Goal: Information Seeking & Learning: Learn about a topic

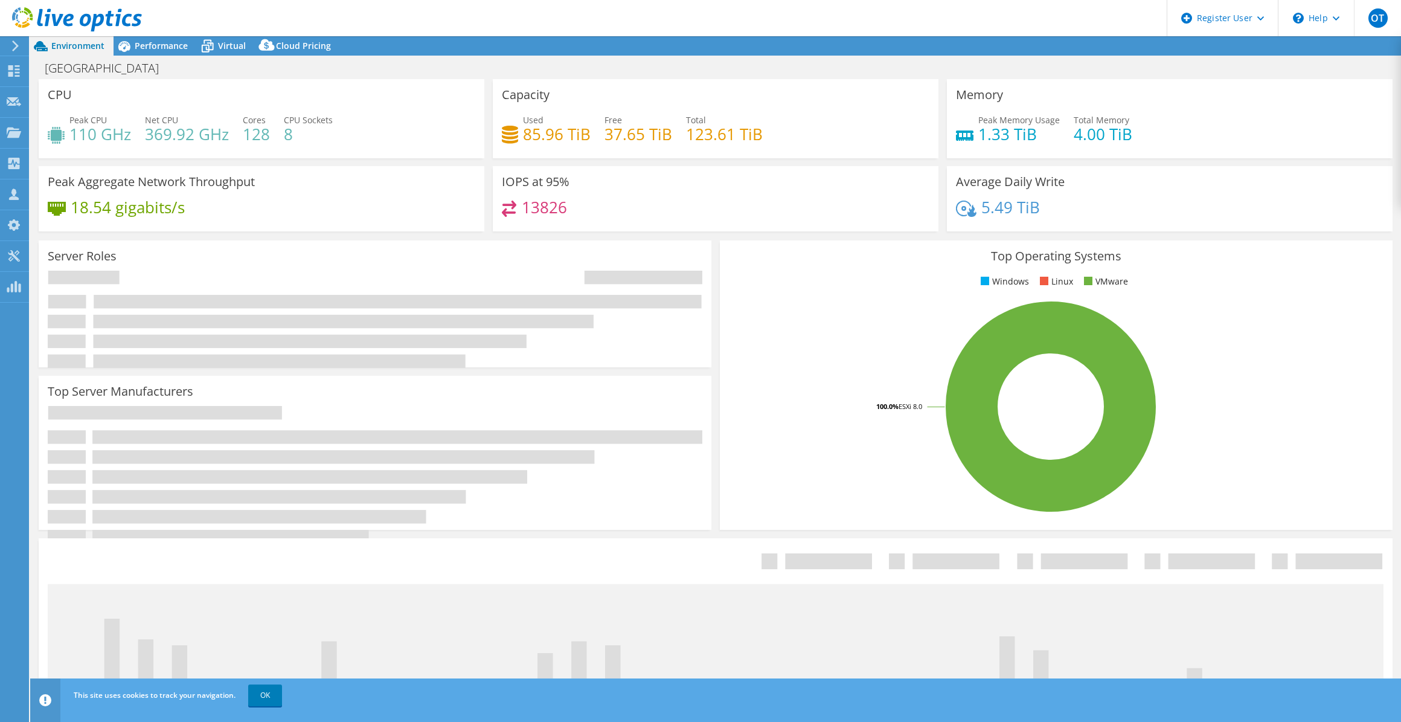
select select "USD"
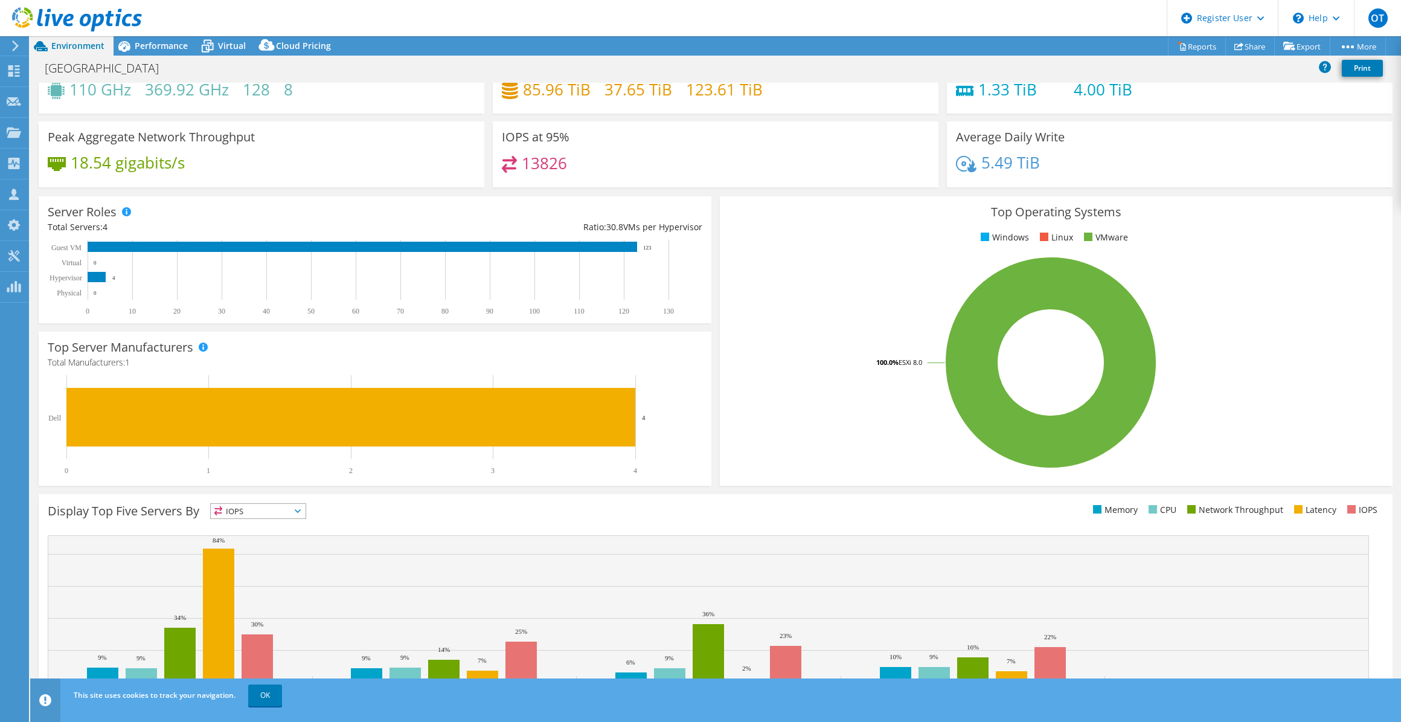
scroll to position [84, 0]
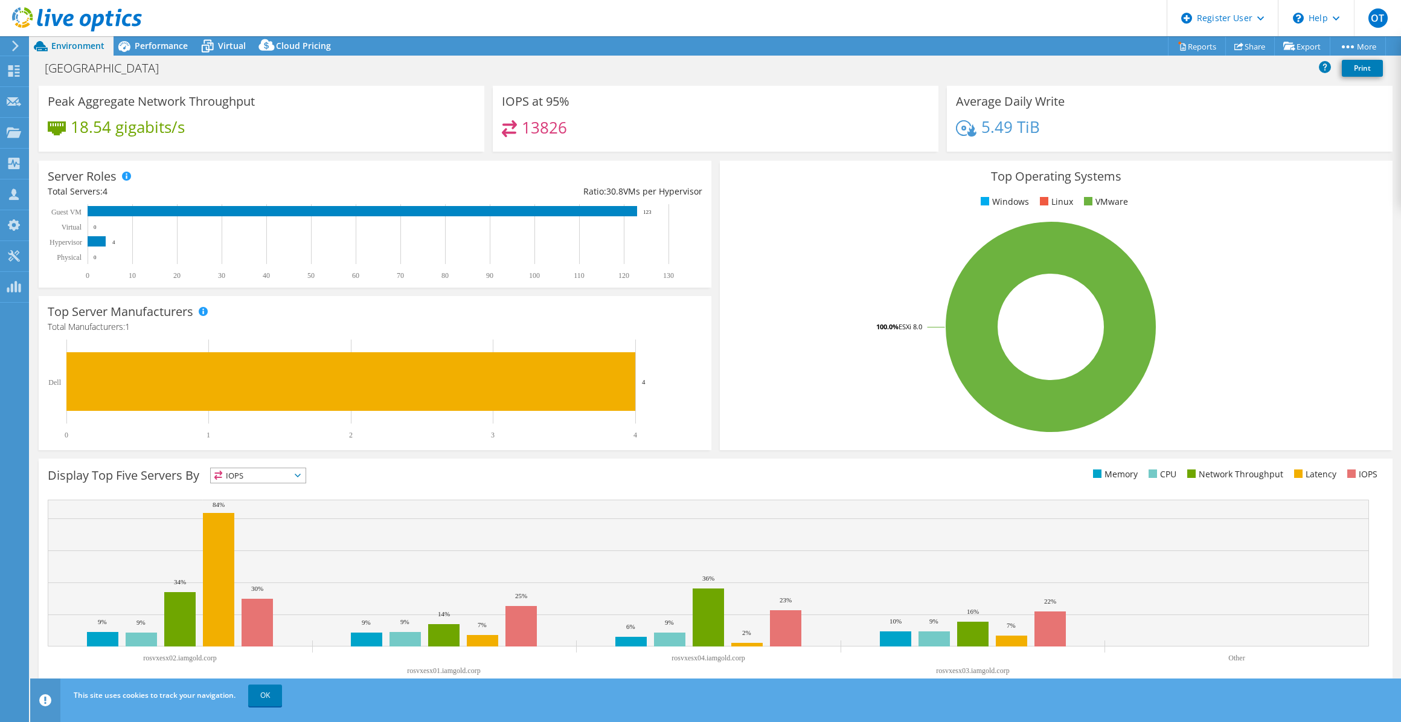
click at [285, 474] on span "IOPS" at bounding box center [258, 475] width 95 height 14
click at [268, 551] on li "Latency" at bounding box center [258, 558] width 95 height 17
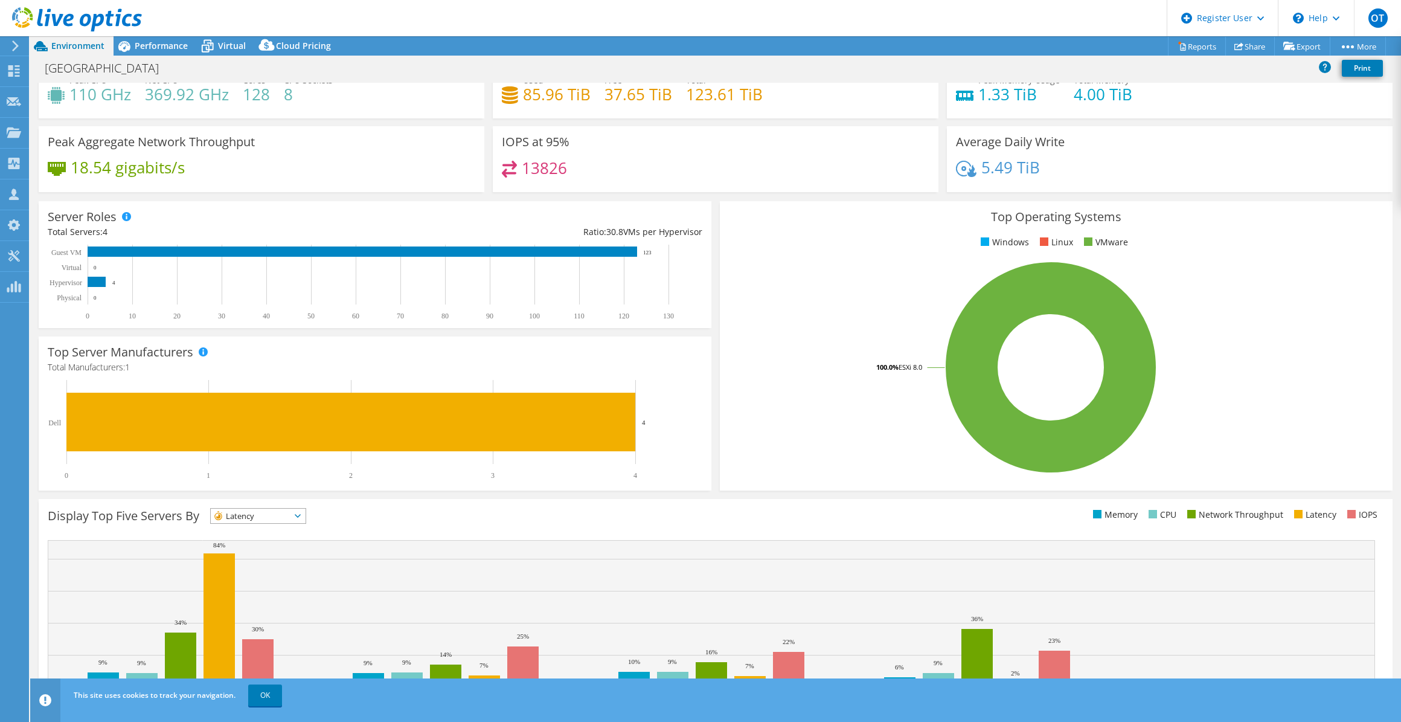
scroll to position [0, 0]
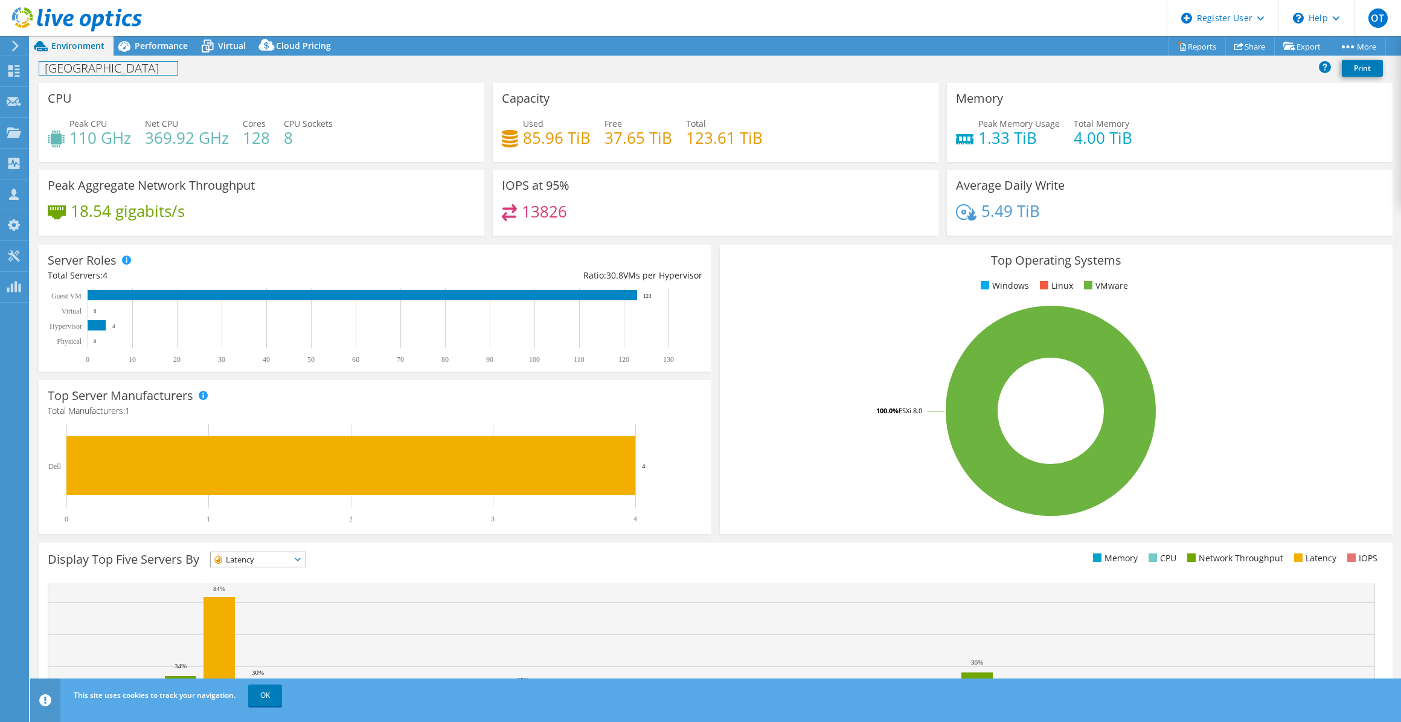
click at [170, 60] on div "[GEOGRAPHIC_DATA] Print" at bounding box center [715, 68] width 1371 height 22
click at [170, 54] on div "Performance" at bounding box center [155, 45] width 83 height 19
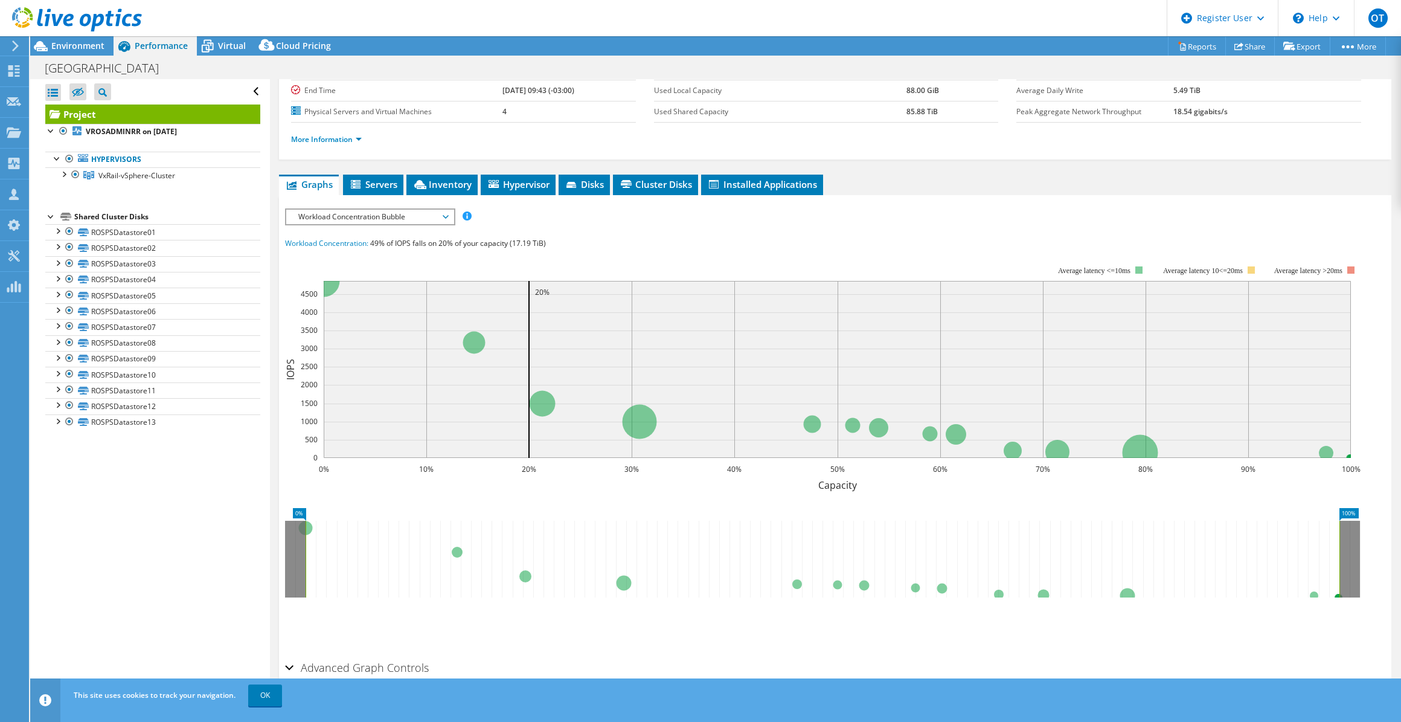
scroll to position [102, 0]
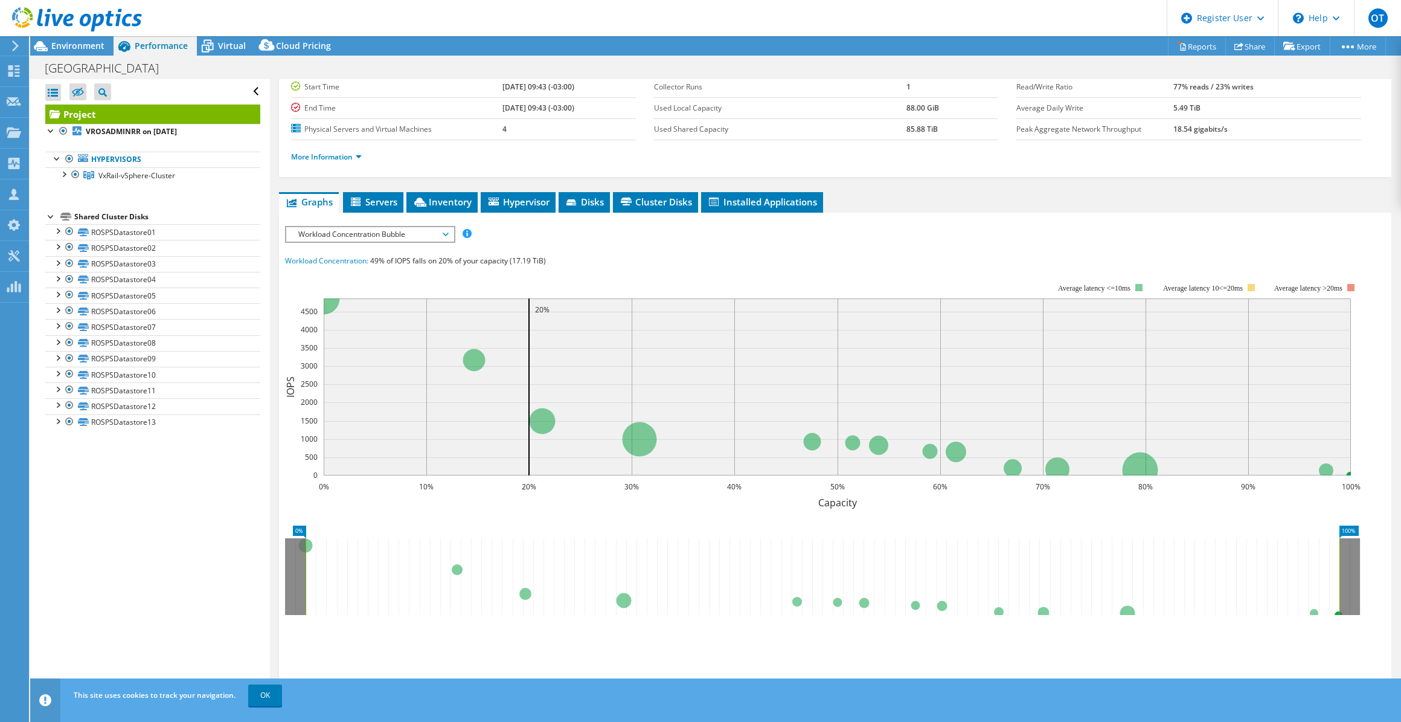
click at [436, 234] on span "Workload Concentration Bubble" at bounding box center [369, 234] width 155 height 14
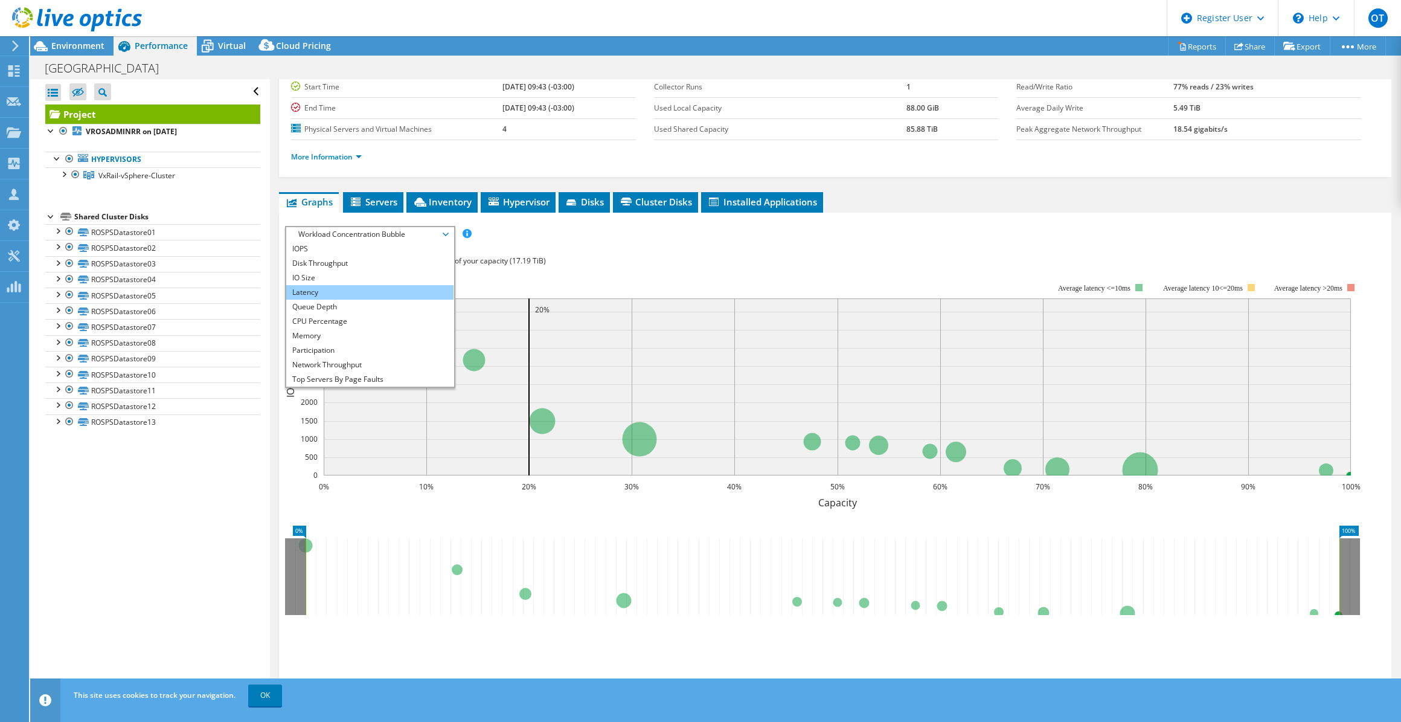
click at [379, 287] on li "Latency" at bounding box center [369, 292] width 167 height 14
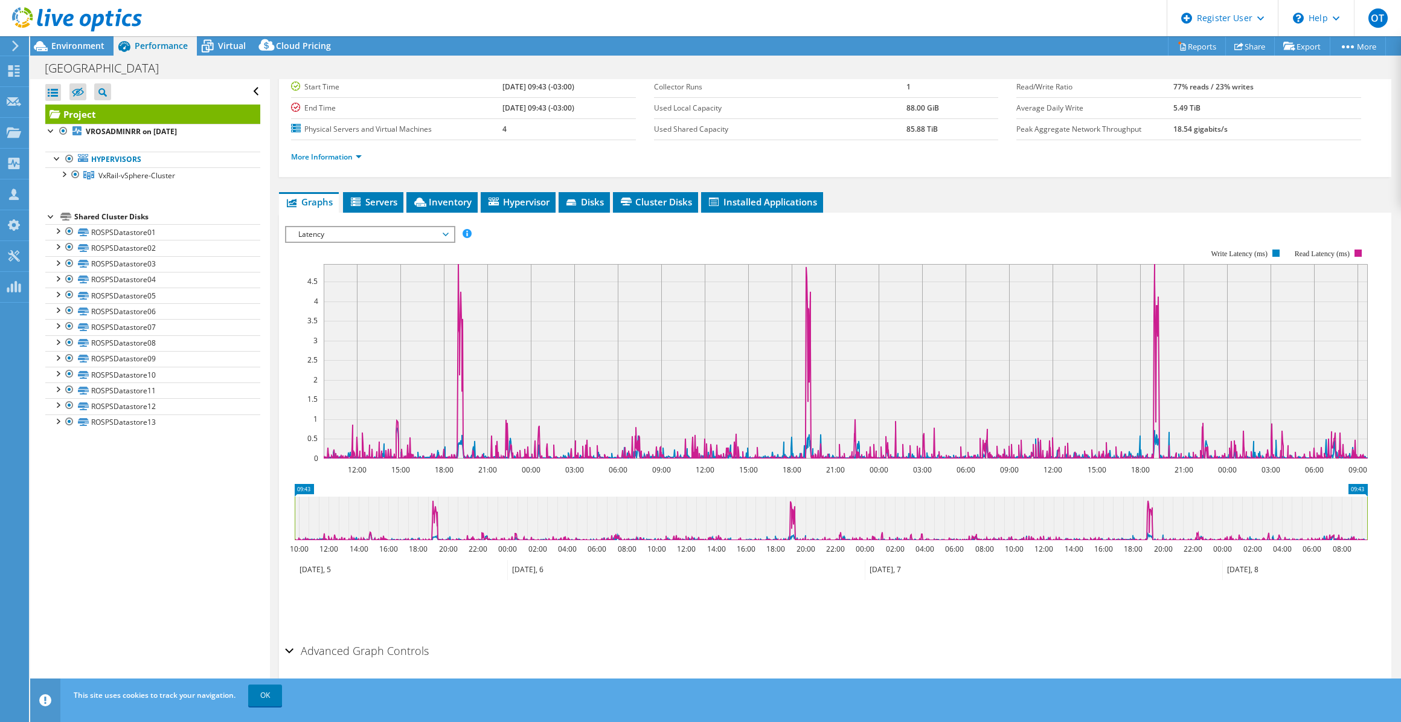
click at [364, 654] on h2 "Advanced Graph Controls" at bounding box center [357, 651] width 144 height 24
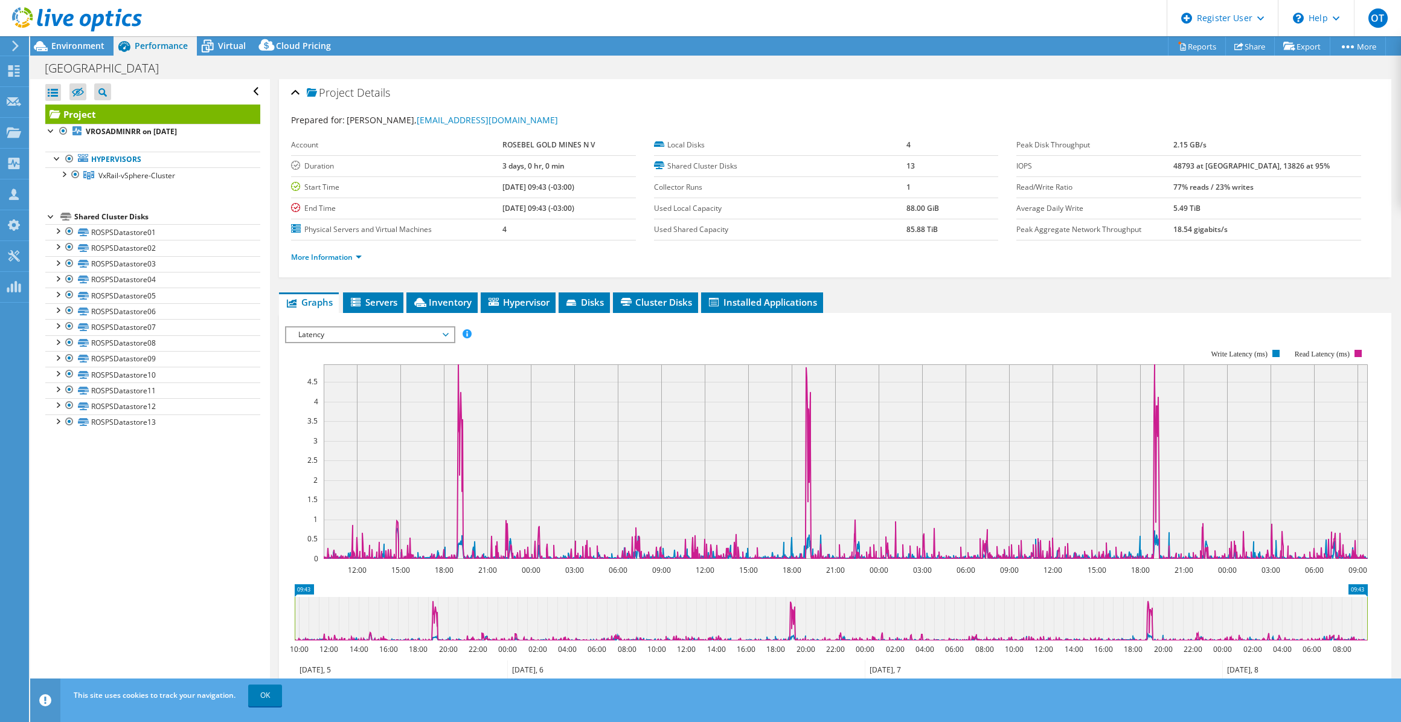
scroll to position [0, 0]
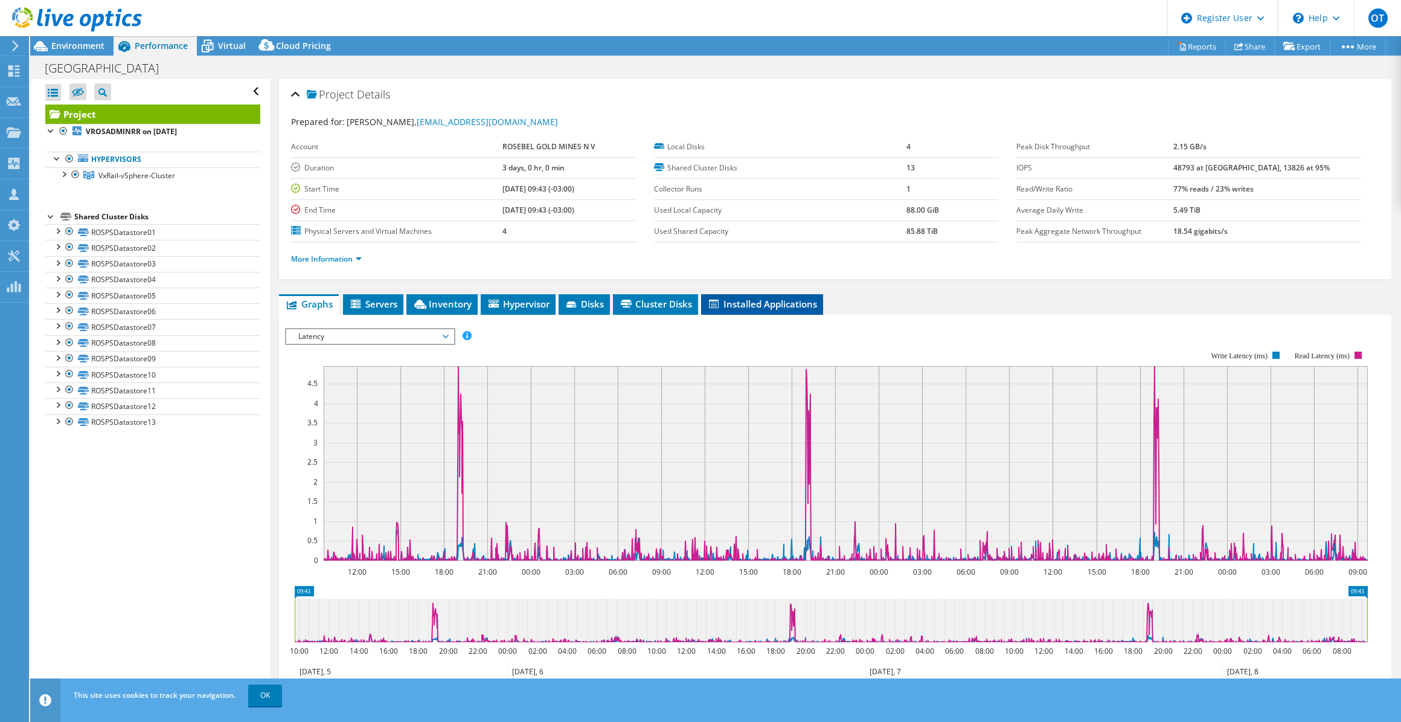
click at [779, 294] on li "Installed Applications" at bounding box center [762, 304] width 122 height 21
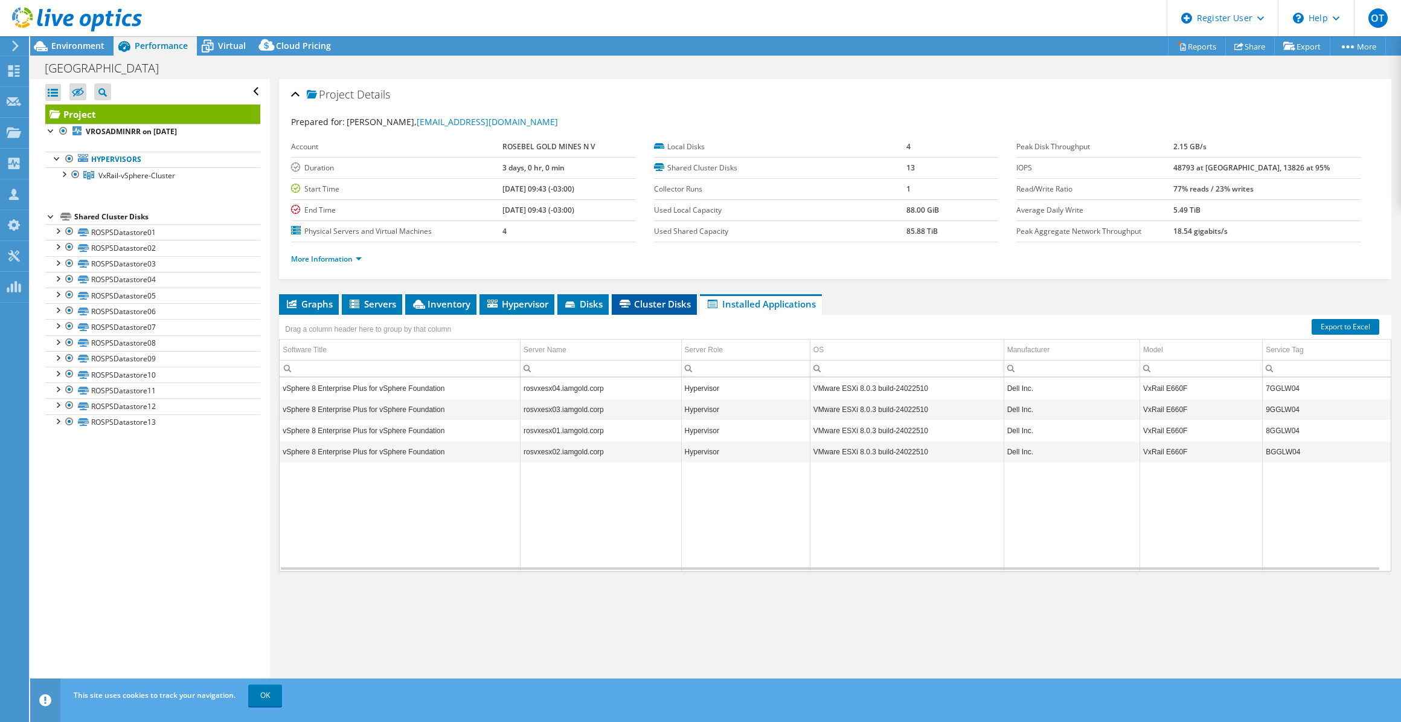
click at [639, 300] on span "Cluster Disks" at bounding box center [654, 304] width 73 height 12
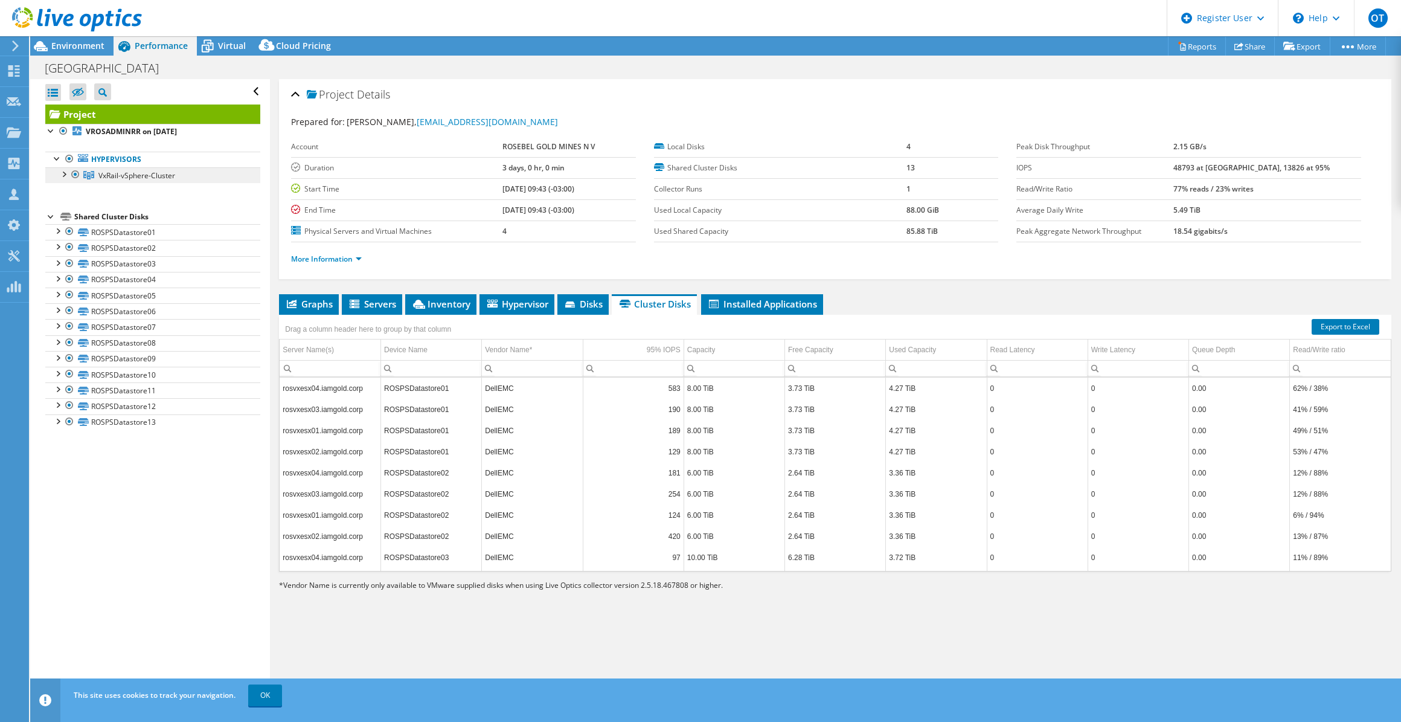
click at [130, 179] on span "VxRail-vSphere-Cluster" at bounding box center [136, 175] width 77 height 10
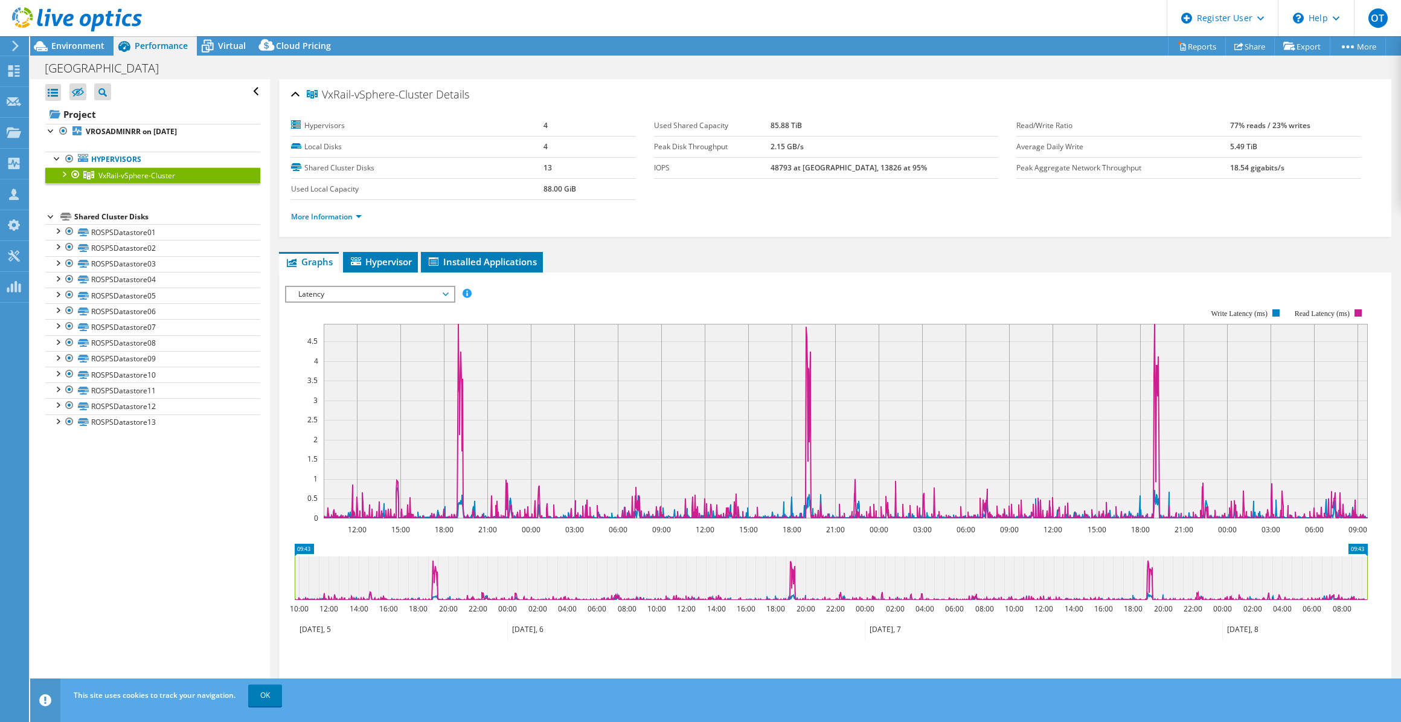
click at [59, 178] on div at bounding box center [63, 173] width 12 height 12
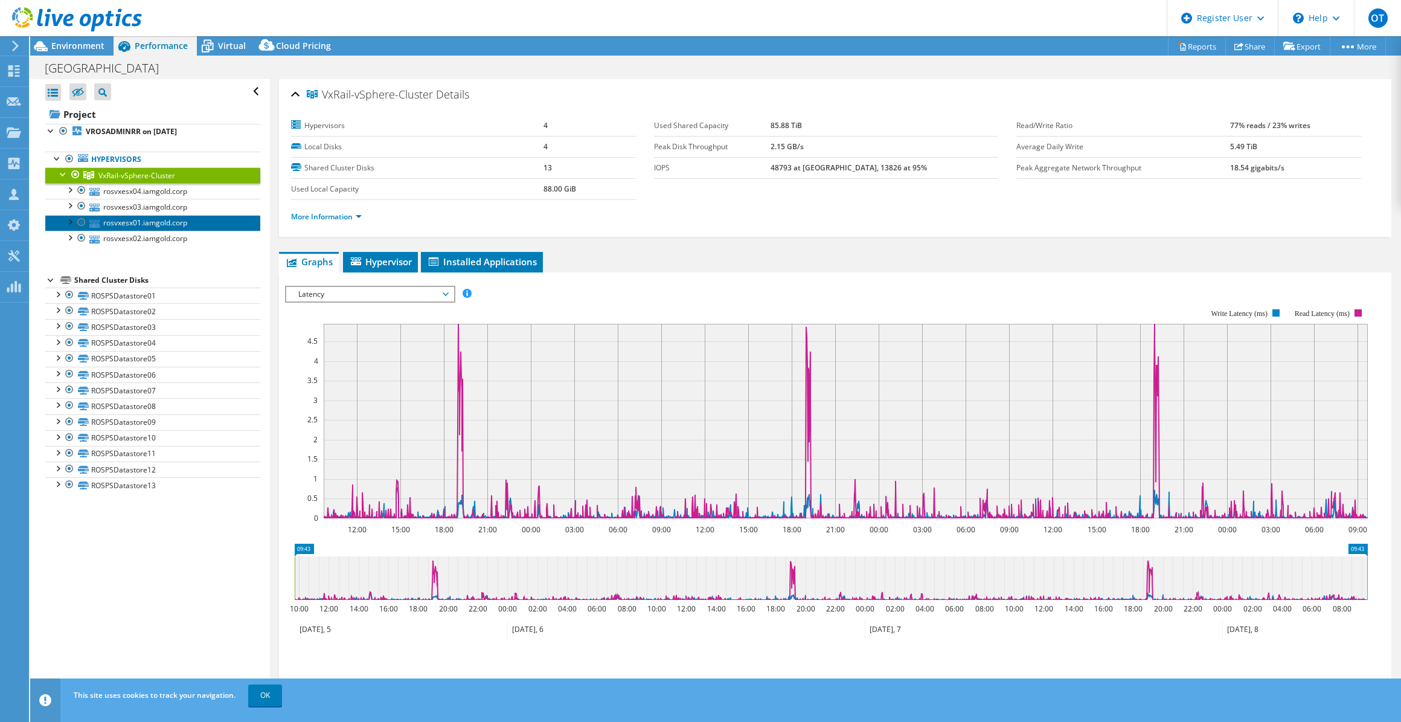
click at [167, 218] on link "rosvxesx01.iamgold.corp" at bounding box center [152, 223] width 215 height 16
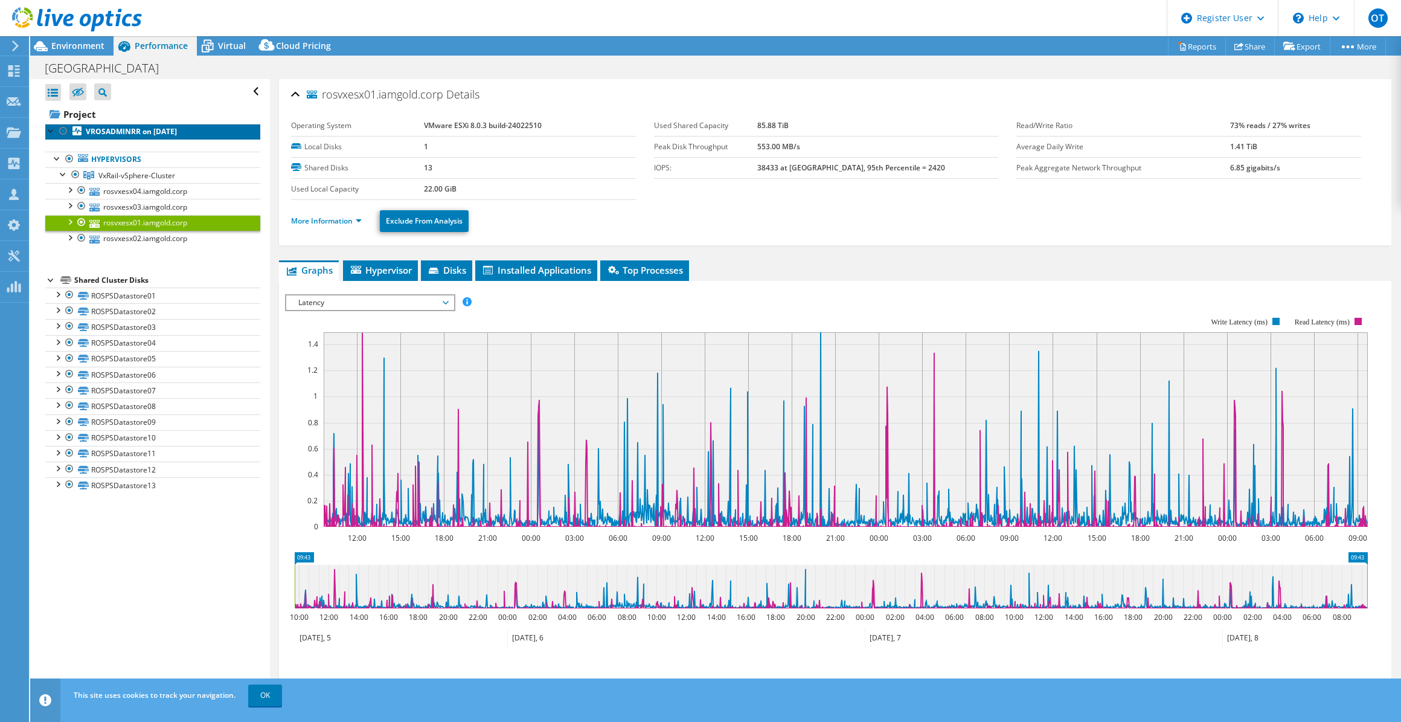
click at [118, 131] on b "VROSADMINRR on [DATE]" at bounding box center [131, 131] width 91 height 10
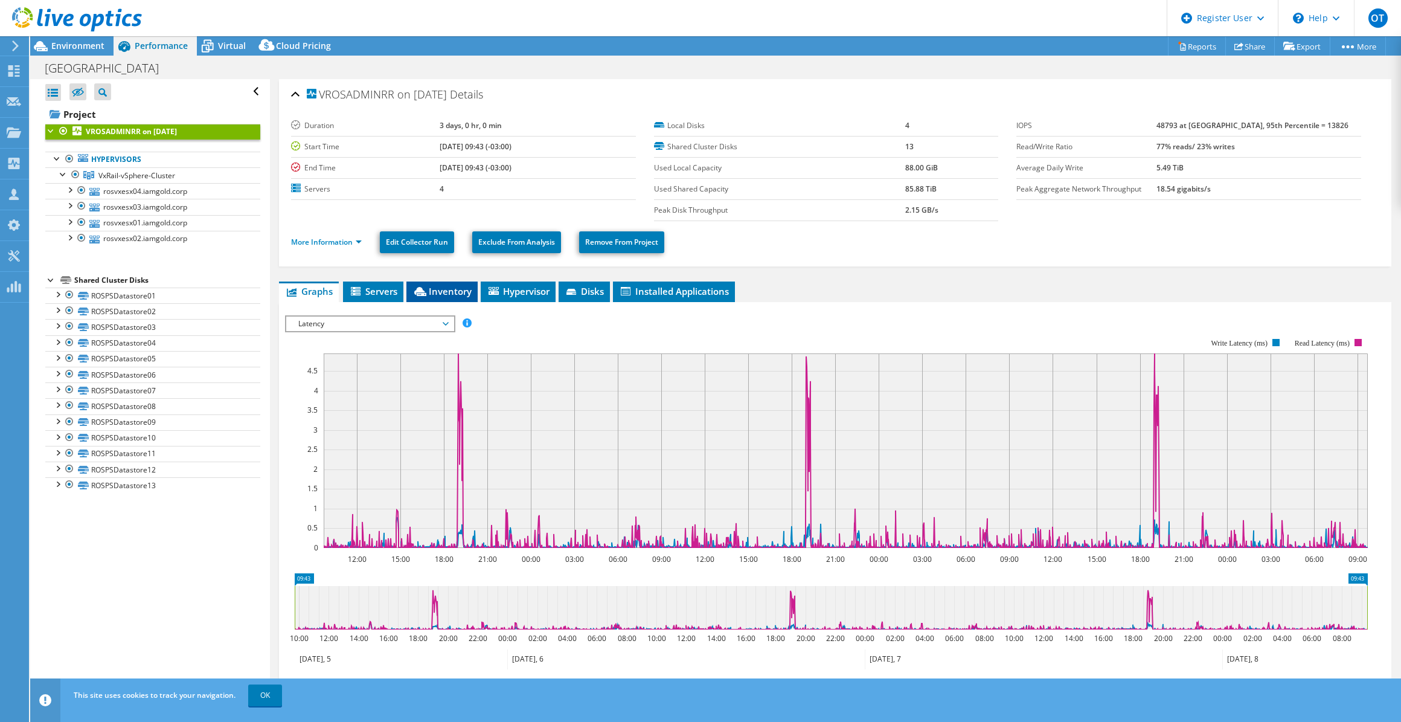
click at [457, 295] on span "Inventory" at bounding box center [442, 291] width 59 height 12
